Goal: Find specific page/section: Find specific page/section

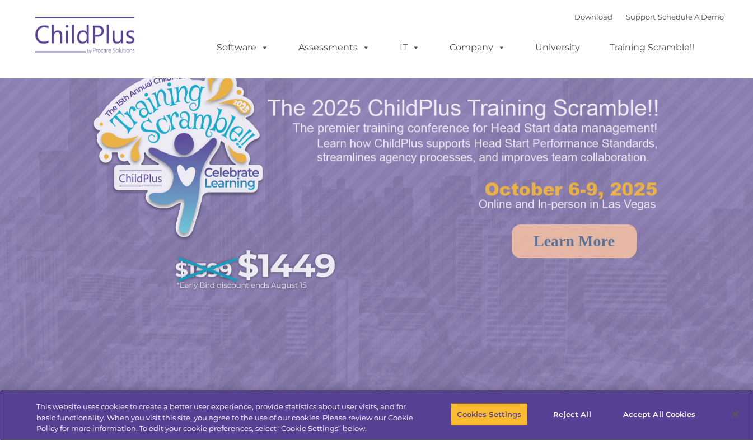
select select "MEDIUM"
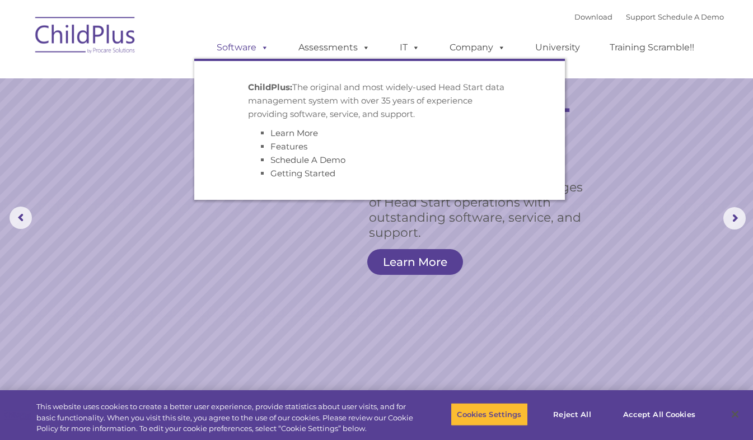
click at [259, 47] on span at bounding box center [262, 47] width 12 height 11
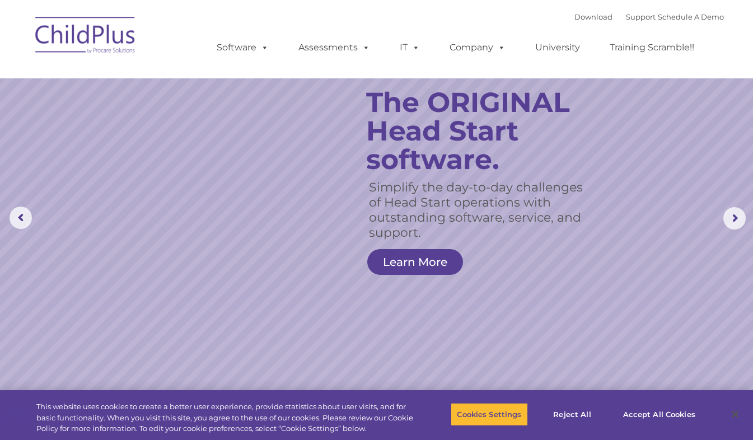
drag, startPoint x: 263, startPoint y: 46, endPoint x: 200, endPoint y: 53, distance: 62.5
click at [200, 53] on ul "Software ChildPlus: The original and most widely-used Head Start data managemen…" at bounding box center [459, 47] width 530 height 45
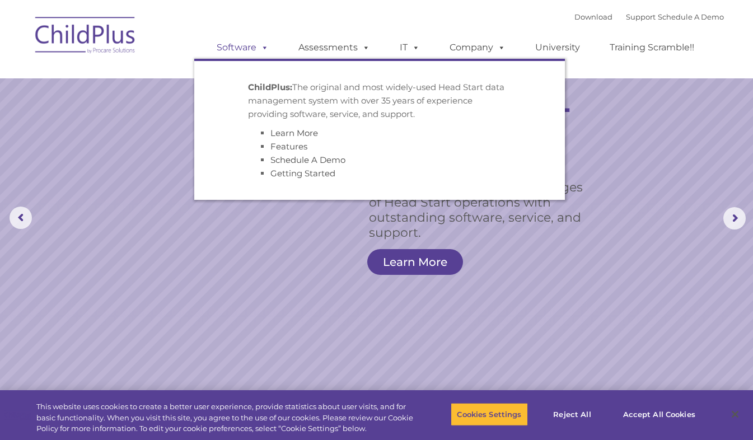
click at [246, 46] on link "Software" at bounding box center [242, 47] width 74 height 22
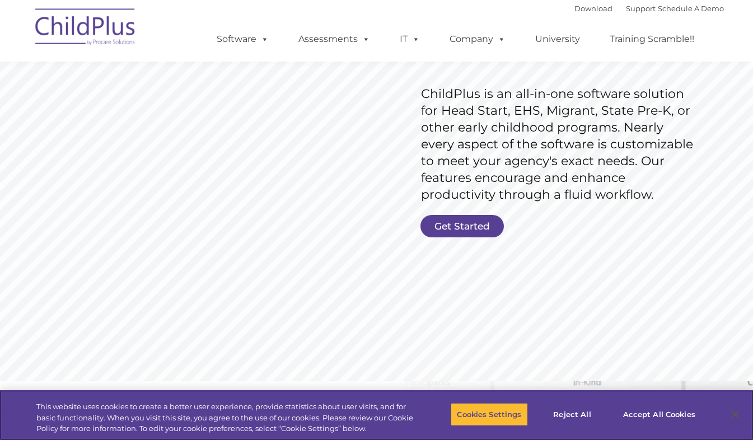
scroll to position [160, 0]
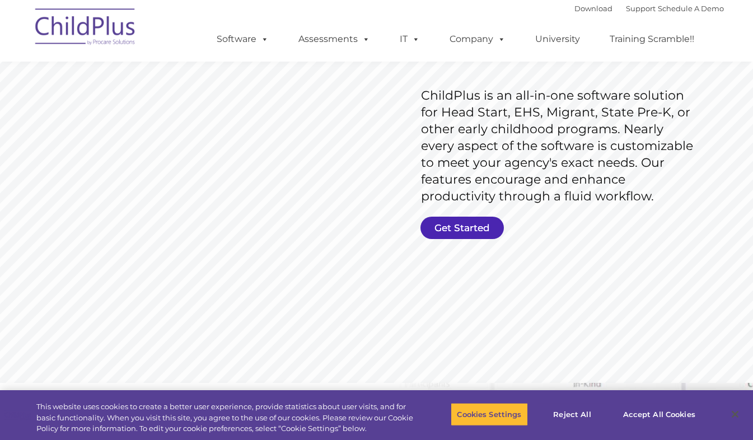
click at [487, 233] on link "Get Started" at bounding box center [462, 228] width 83 height 22
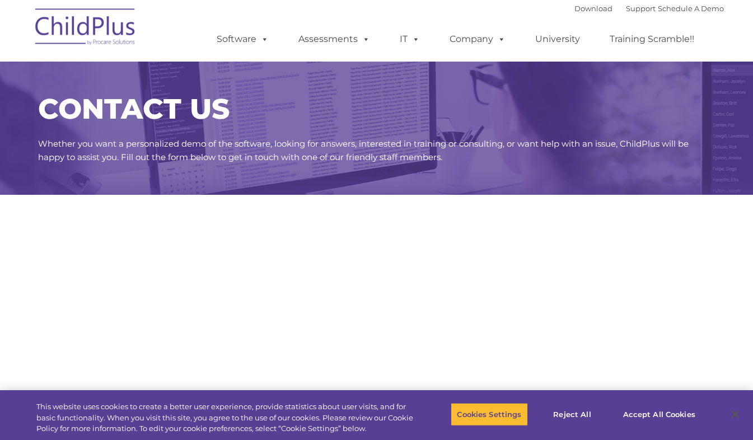
select select "MEDIUM"
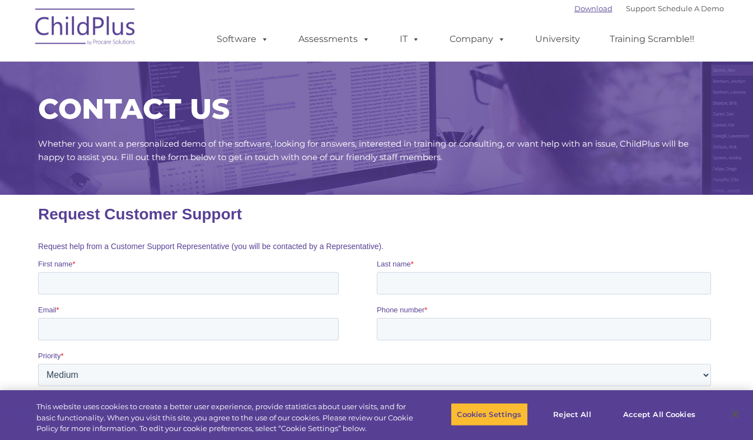
click at [593, 10] on link "Download" at bounding box center [594, 8] width 38 height 9
